Goal: Task Accomplishment & Management: Use online tool/utility

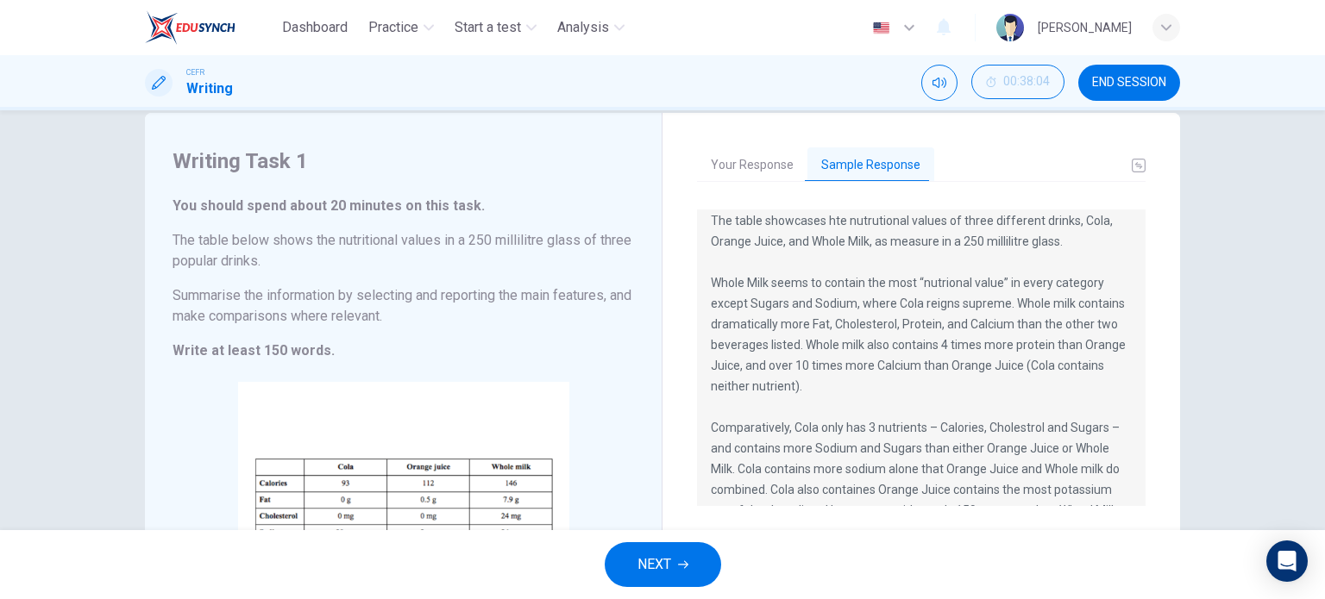
scroll to position [135, 0]
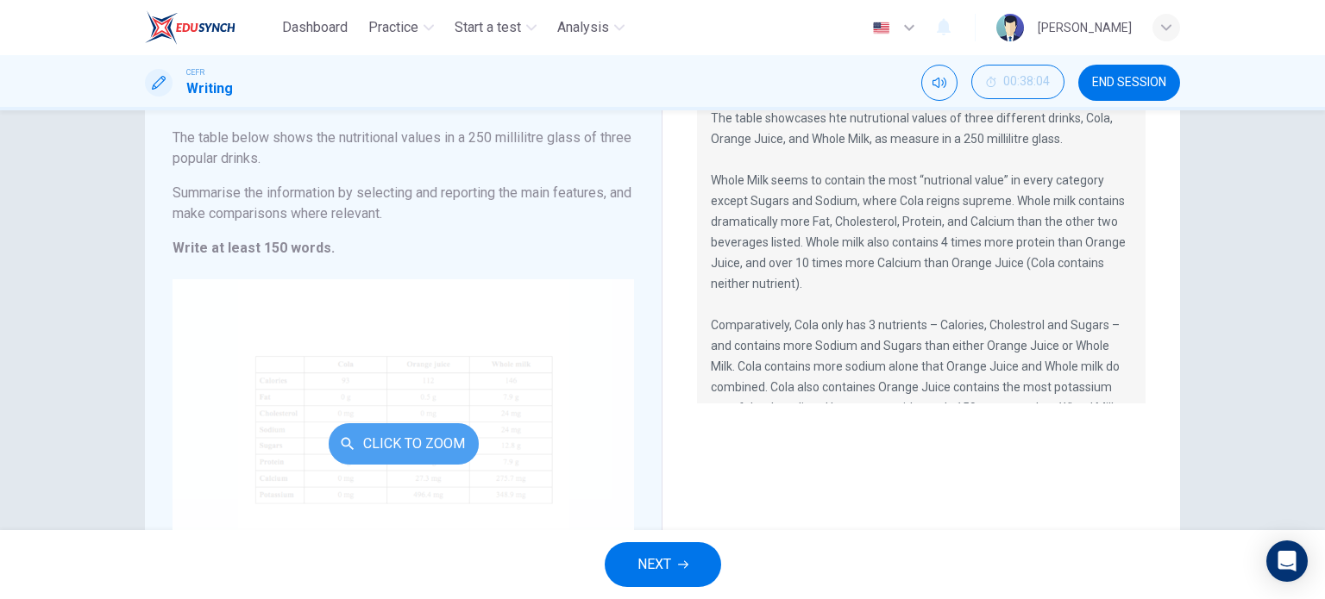
click at [412, 436] on button "Click to Zoom" at bounding box center [404, 443] width 150 height 41
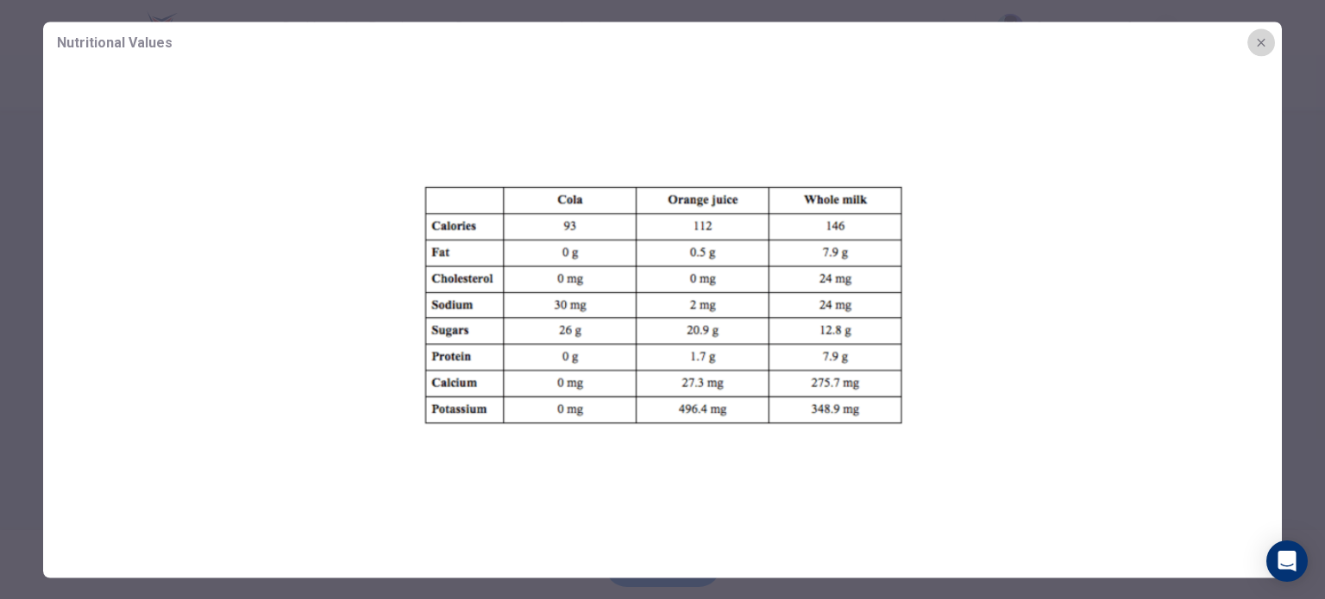
click at [1258, 37] on icon "button" at bounding box center [1261, 42] width 14 height 14
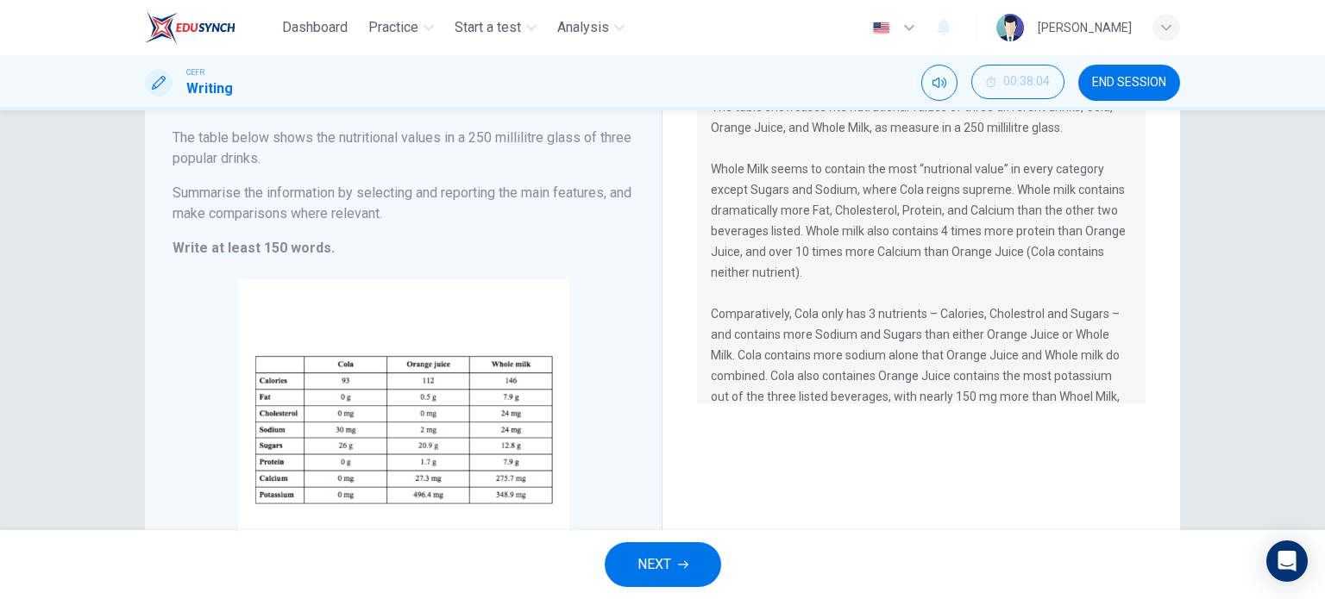
scroll to position [0, 0]
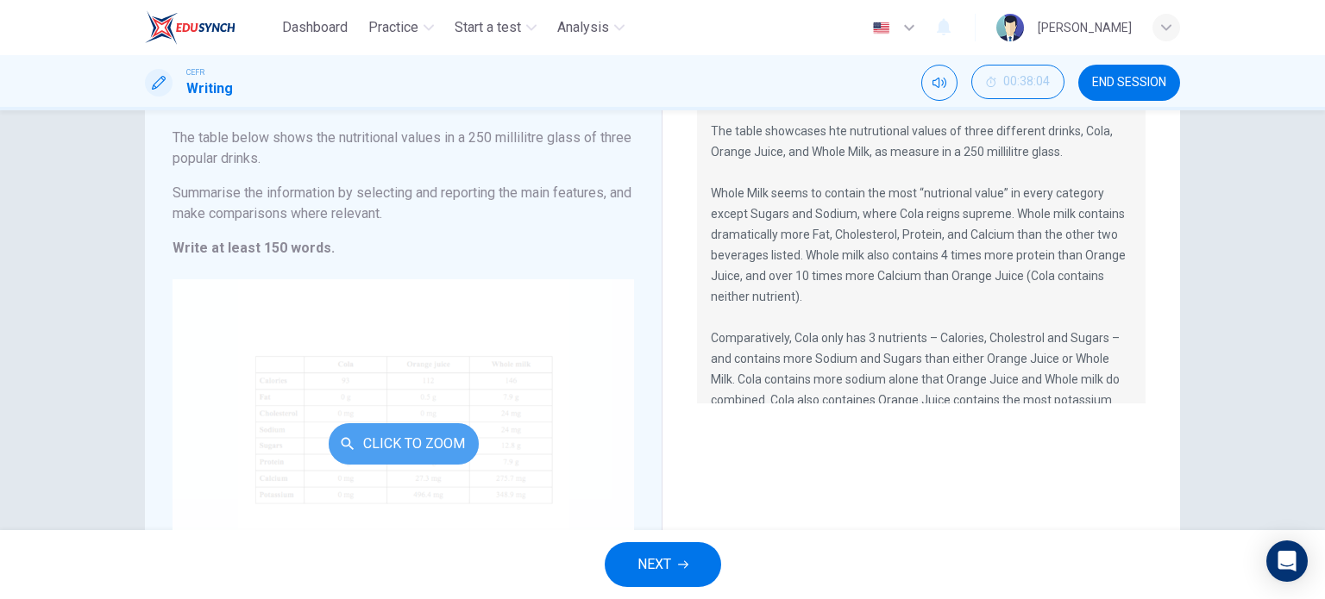
click at [431, 449] on button "Click to Zoom" at bounding box center [404, 443] width 150 height 41
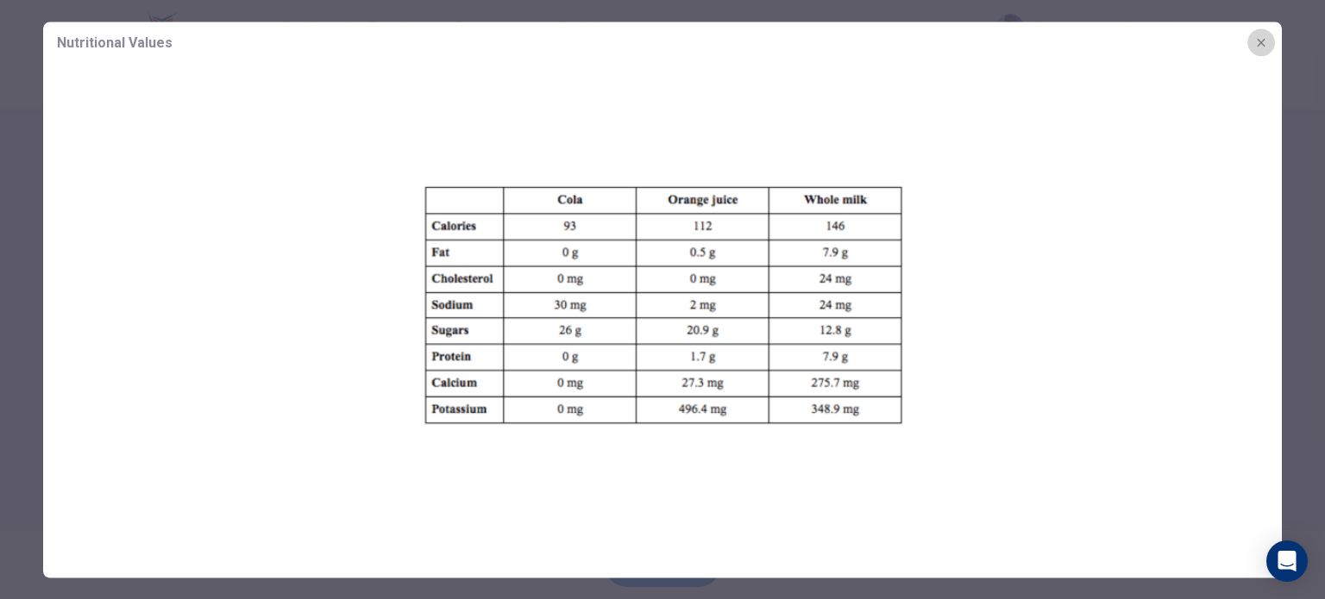
click at [1265, 37] on icon "button" at bounding box center [1261, 42] width 14 height 14
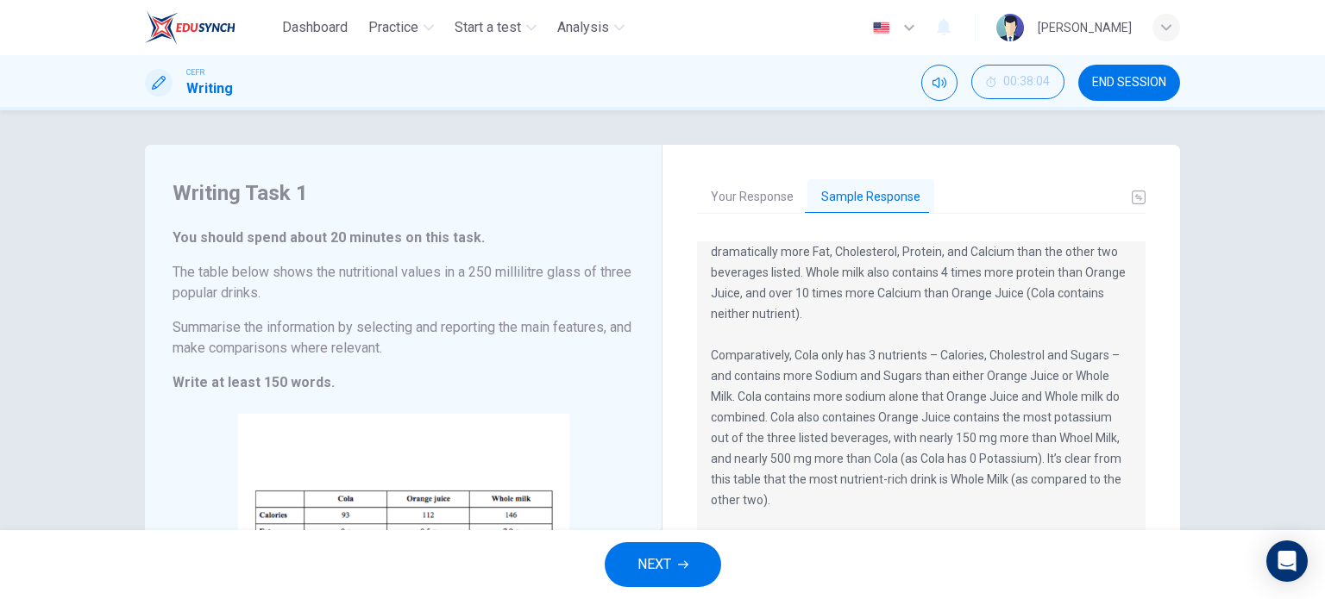
scroll to position [124, 0]
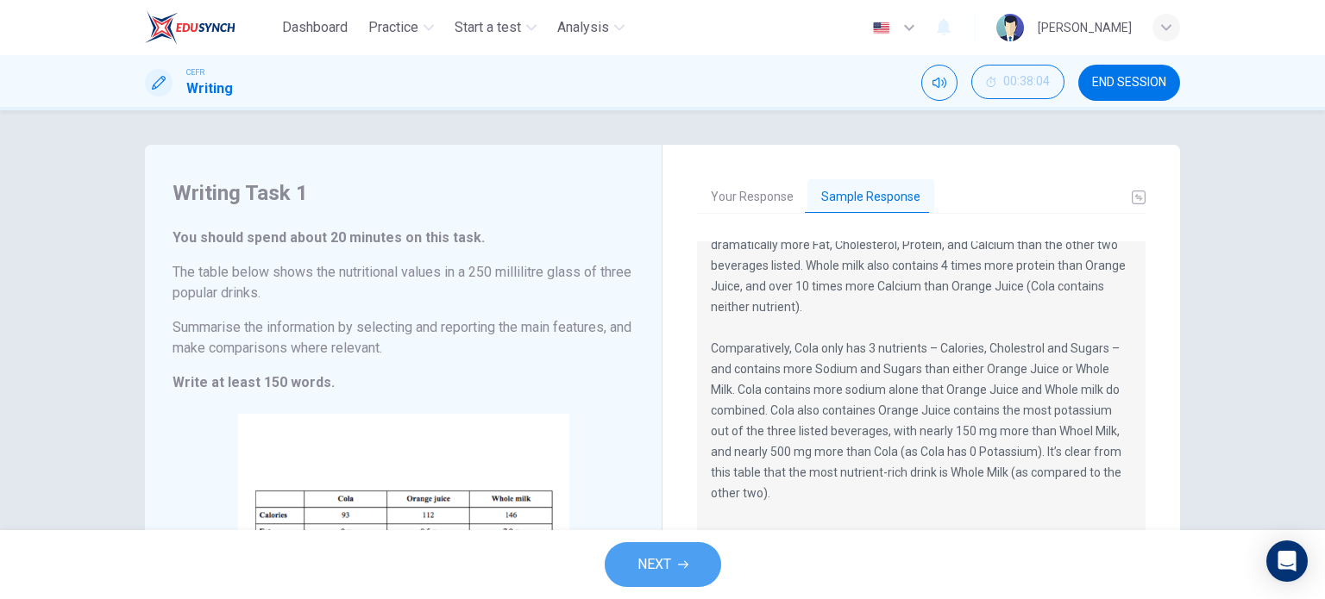
click at [679, 575] on button "NEXT" at bounding box center [663, 564] width 116 height 45
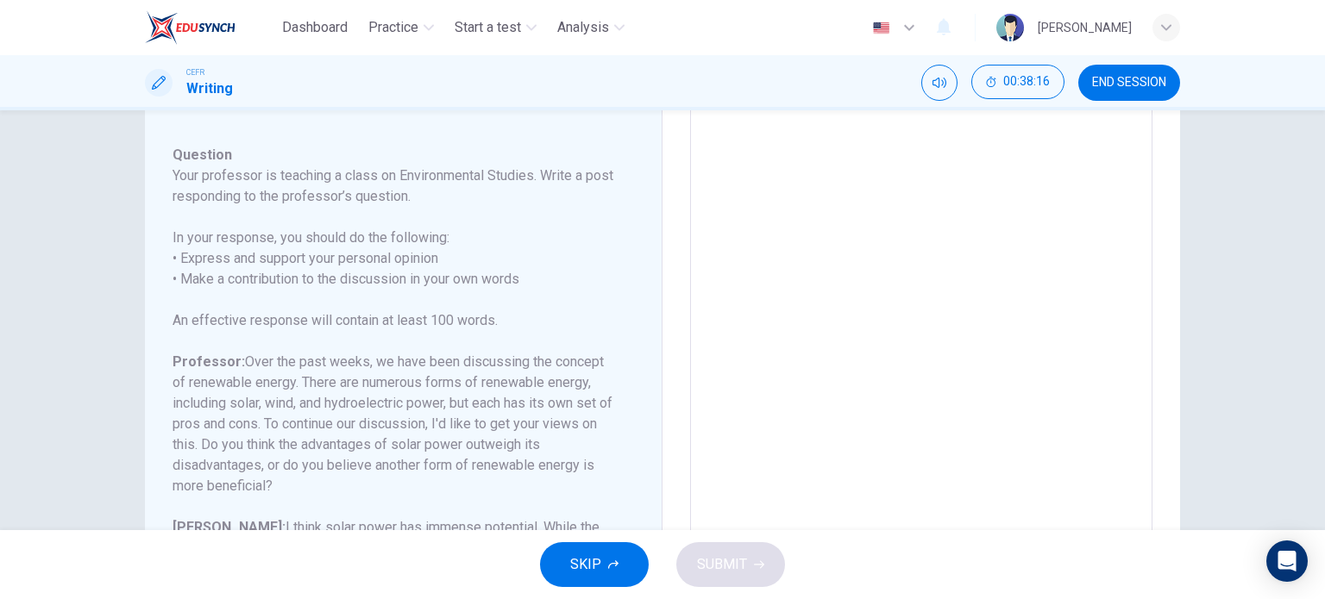
scroll to position [0, 0]
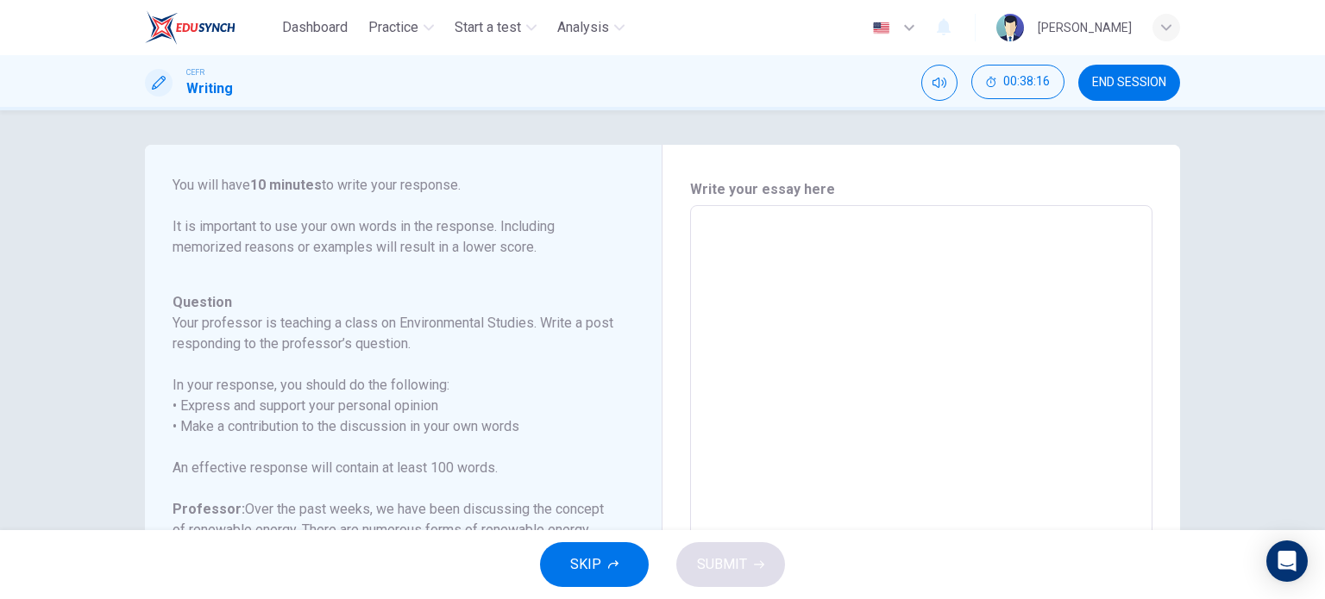
click at [763, 238] on textarea at bounding box center [921, 494] width 438 height 548
type textarea "n"
type textarea "x"
type textarea "n"
click at [736, 561] on span "SUBMIT" at bounding box center [722, 565] width 50 height 24
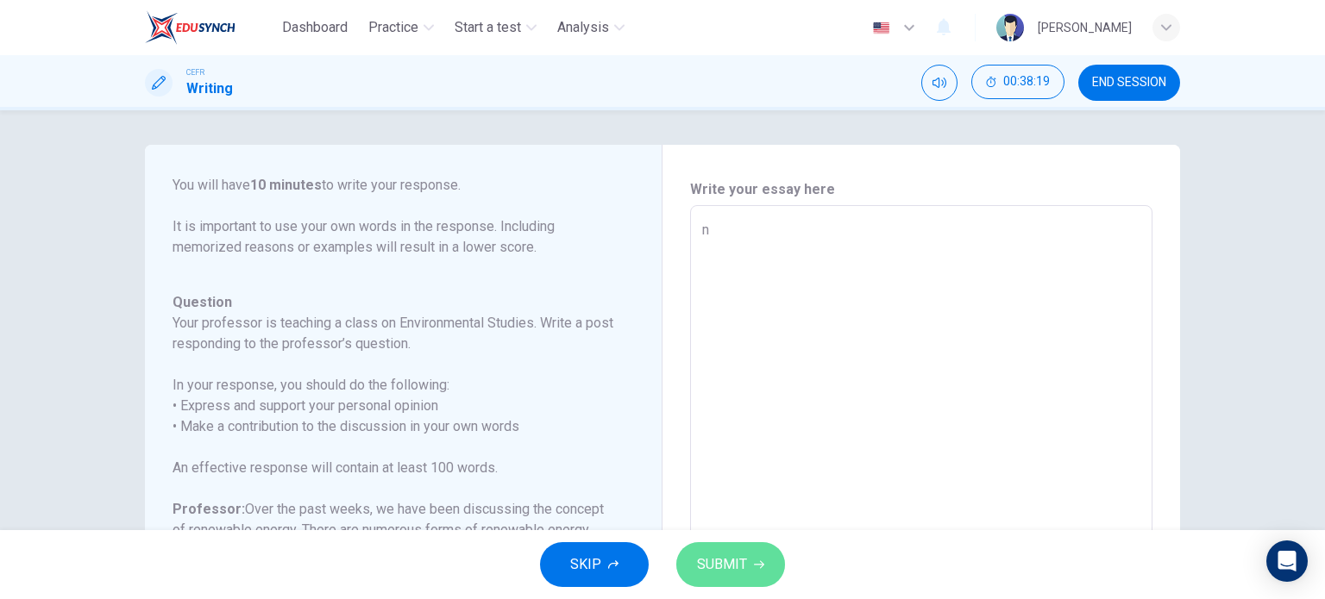
type textarea "x"
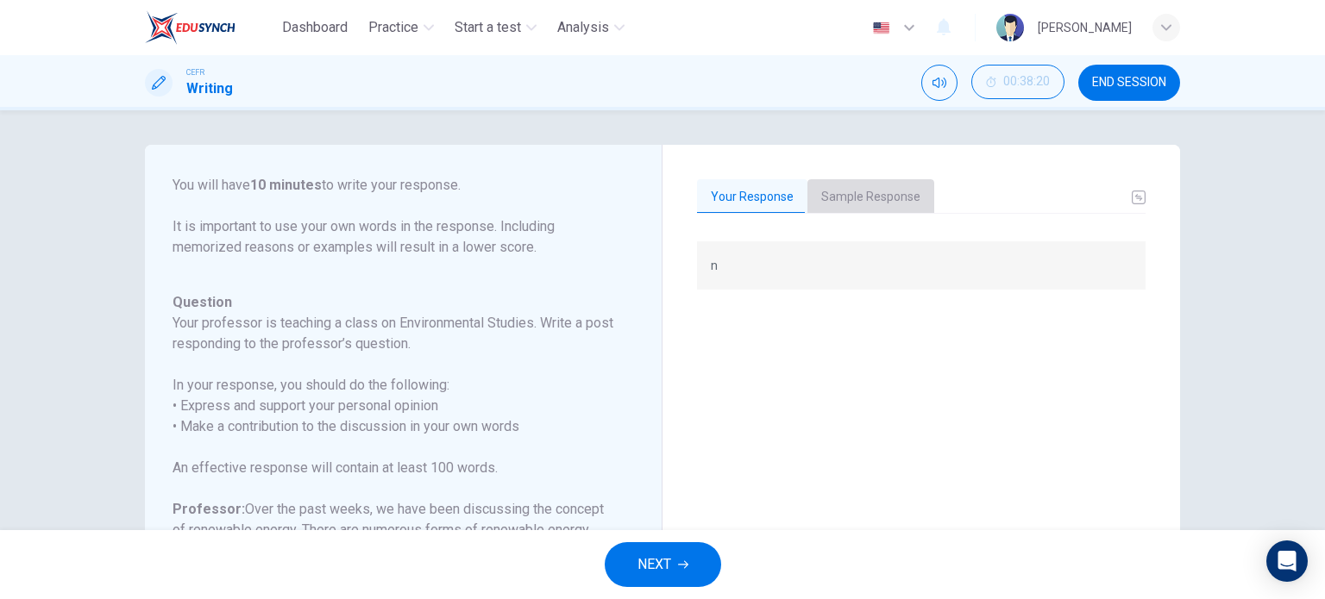
click at [865, 193] on button "Sample Response" at bounding box center [870, 197] width 127 height 36
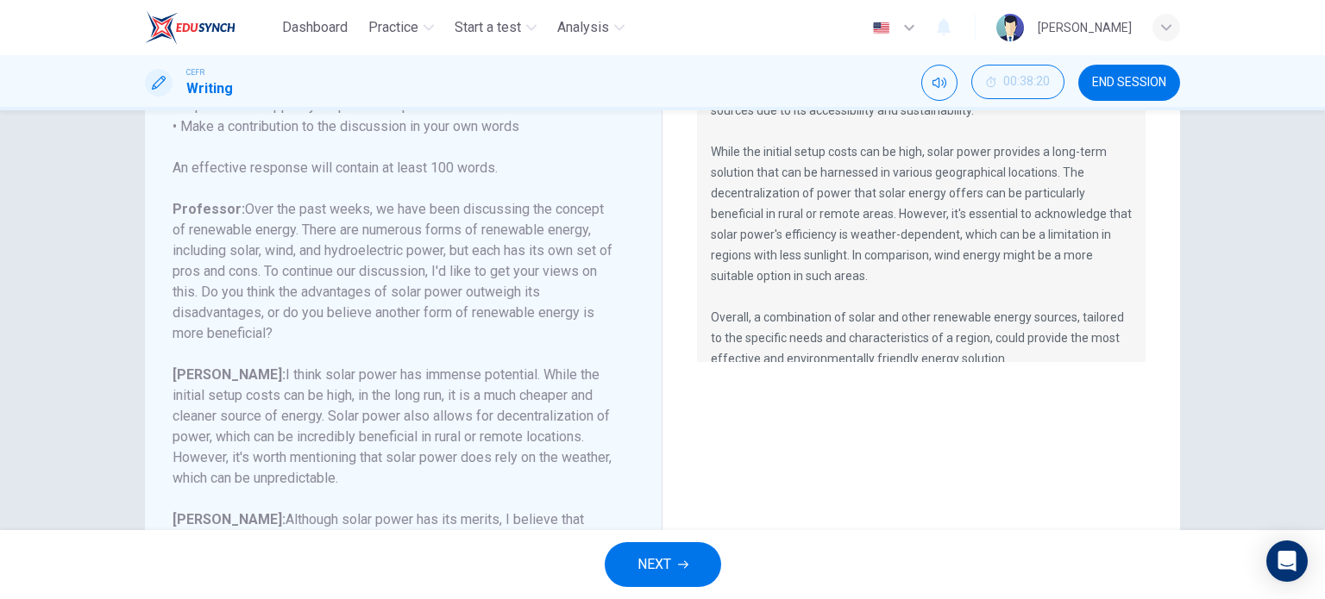
scroll to position [176, 0]
